Goal: Task Accomplishment & Management: Manage account settings

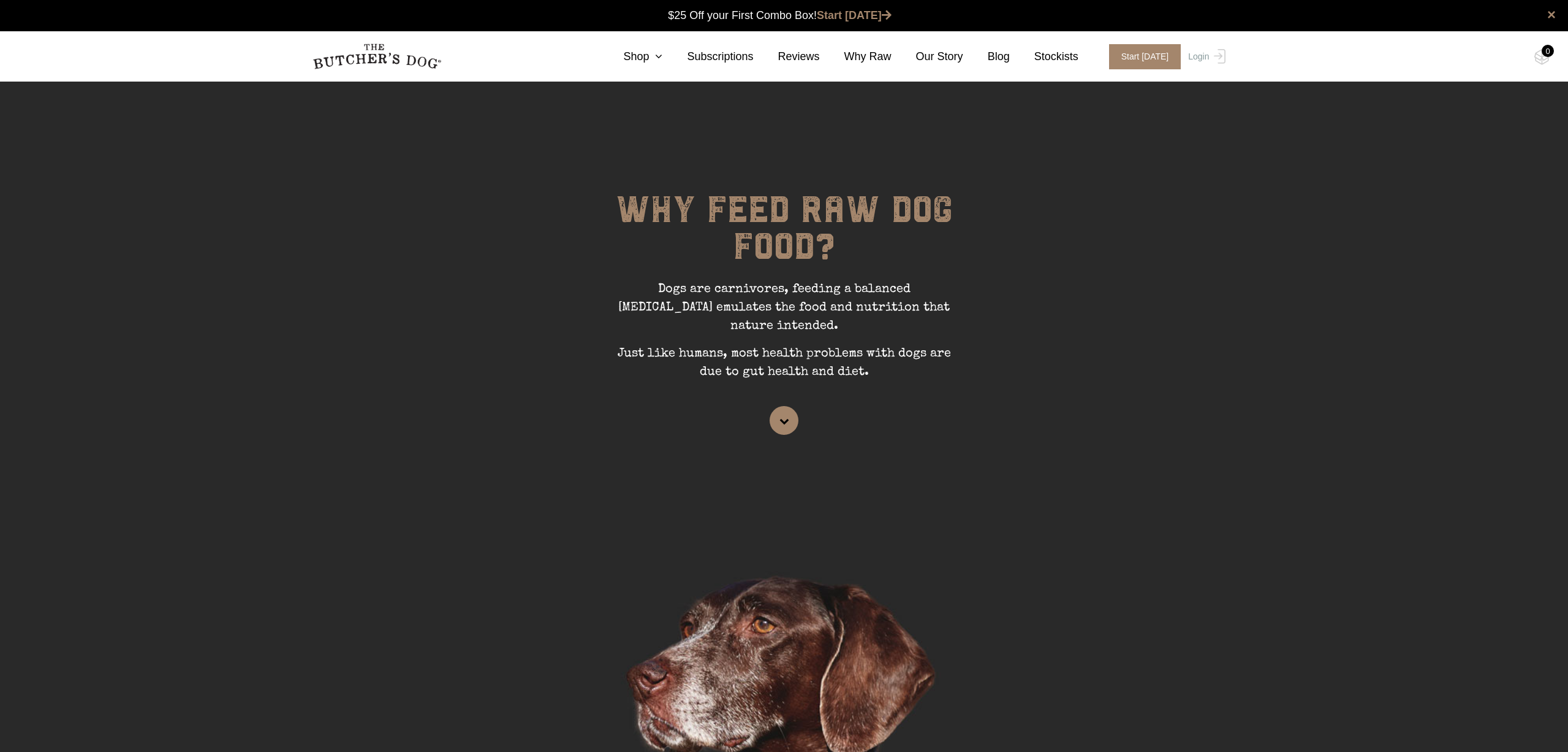
scroll to position [1, 0]
click at [1196, 56] on link "Login" at bounding box center [1205, 57] width 40 height 25
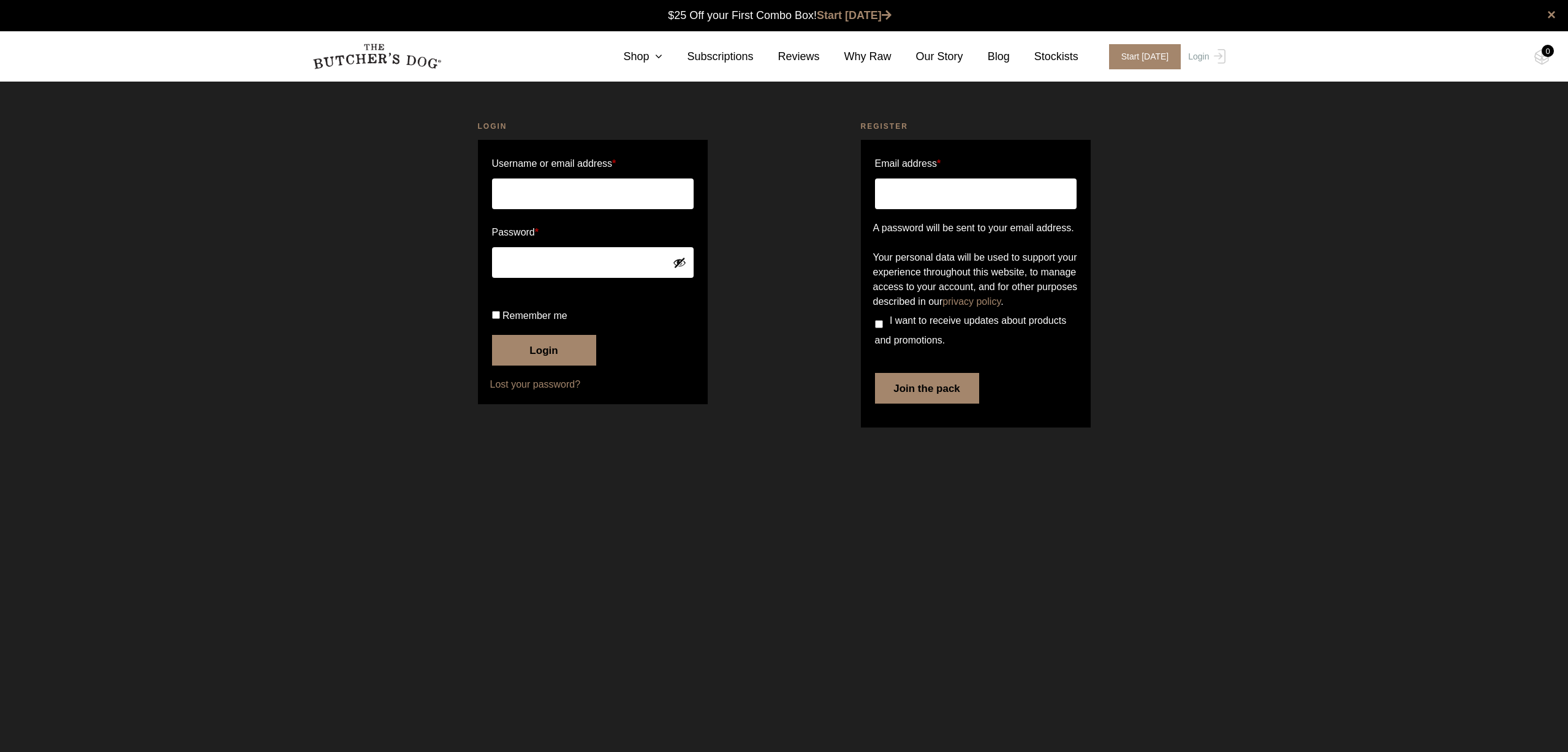
type input "[EMAIL_ADDRESS][DOMAIN_NAME]"
click at [558, 366] on button "Login" at bounding box center [544, 350] width 104 height 31
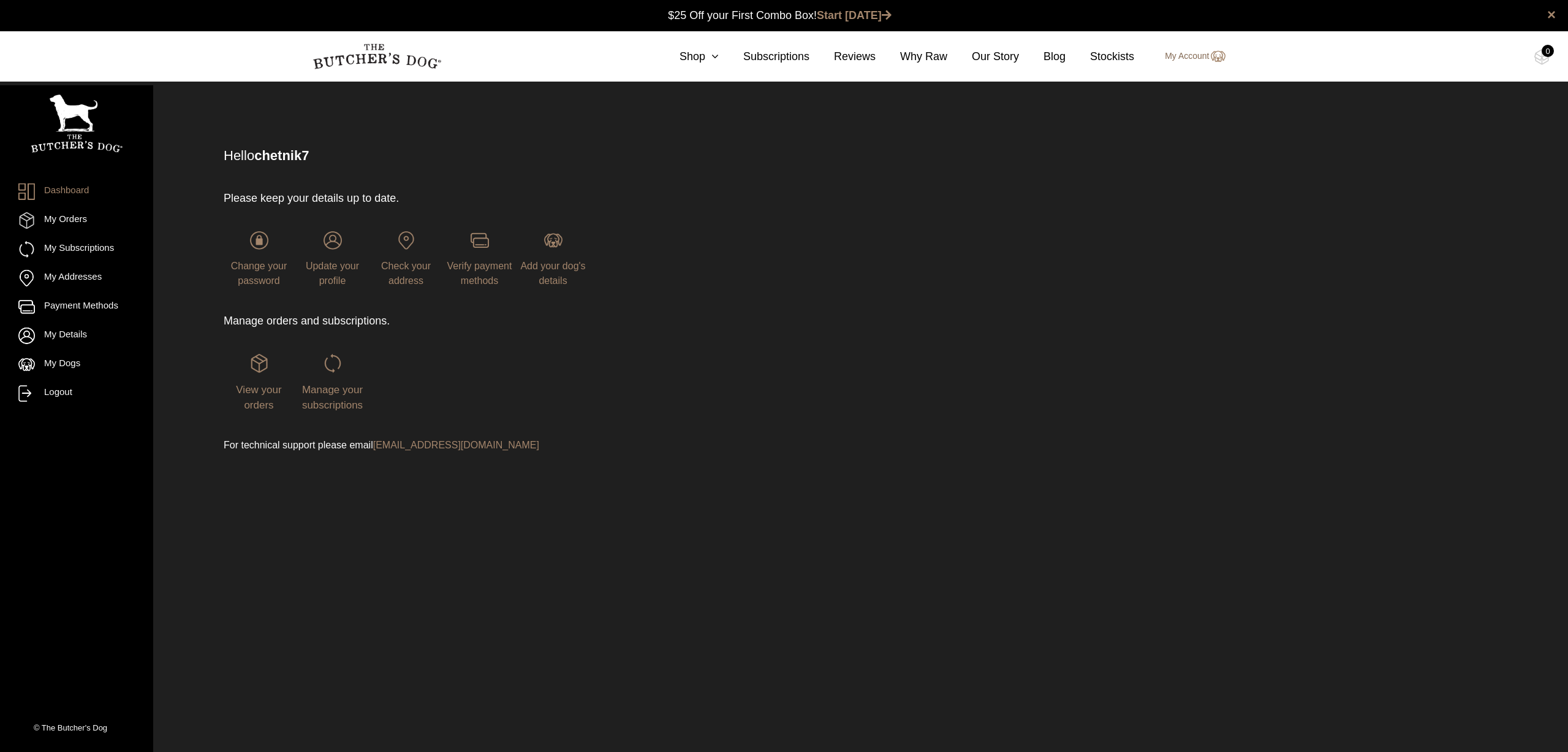
click at [1184, 53] on link "My Account" at bounding box center [1189, 56] width 73 height 15
click at [56, 396] on link "Logout" at bounding box center [76, 393] width 117 height 16
